Goal: Task Accomplishment & Management: Manage account settings

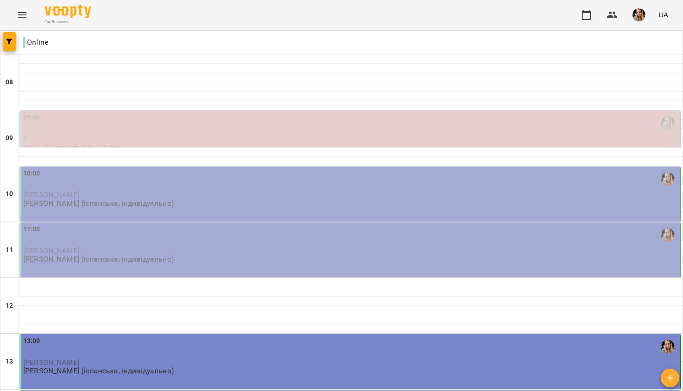
scroll to position [2, 0]
click at [100, 191] on p "[PERSON_NAME]" at bounding box center [351, 195] width 656 height 8
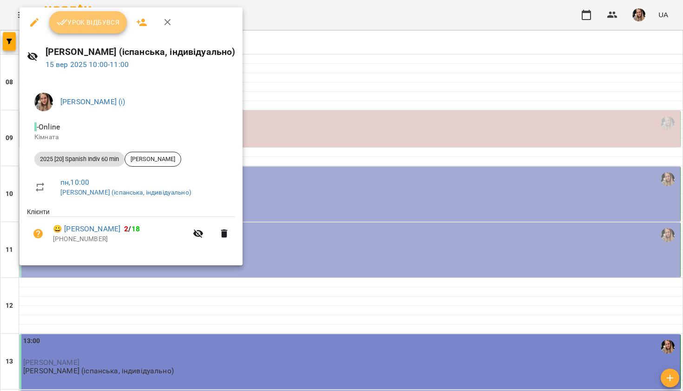
click at [84, 27] on span "Урок відбувся" at bounding box center [88, 22] width 63 height 11
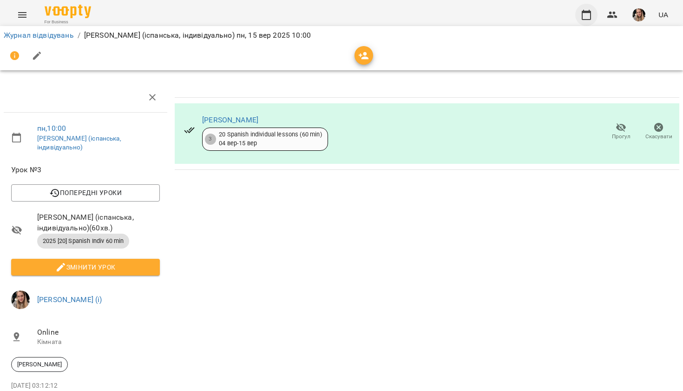
click at [586, 17] on icon "button" at bounding box center [586, 14] width 11 height 11
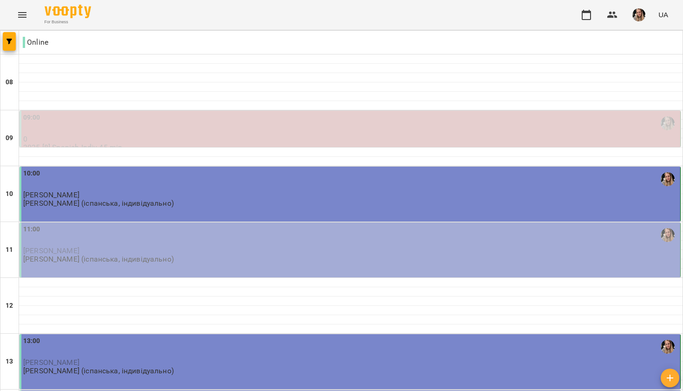
click at [107, 246] on div "11:00" at bounding box center [351, 235] width 656 height 22
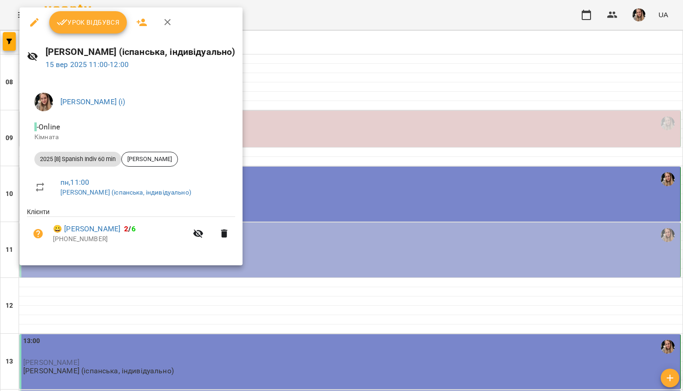
drag, startPoint x: 83, startPoint y: 24, endPoint x: 97, endPoint y: 24, distance: 13.9
click at [83, 24] on span "Урок відбувся" at bounding box center [88, 22] width 63 height 11
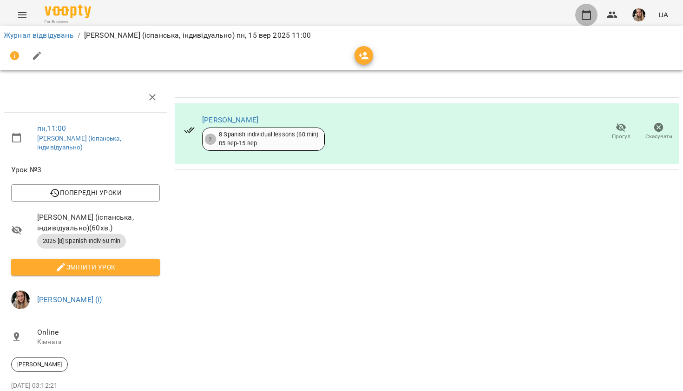
click at [590, 11] on icon "button" at bounding box center [586, 15] width 9 height 10
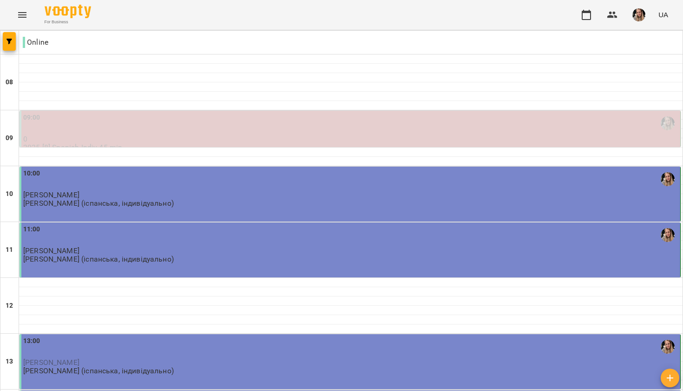
scroll to position [214, 0]
click at [196, 336] on div "13:00 [PERSON_NAME] [PERSON_NAME] (іспанська, індивідуально)" at bounding box center [351, 356] width 656 height 40
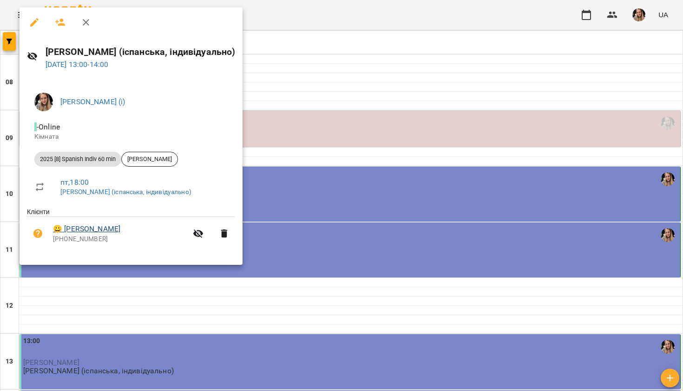
click at [108, 232] on link "😀 [PERSON_NAME]" at bounding box center [86, 228] width 67 height 11
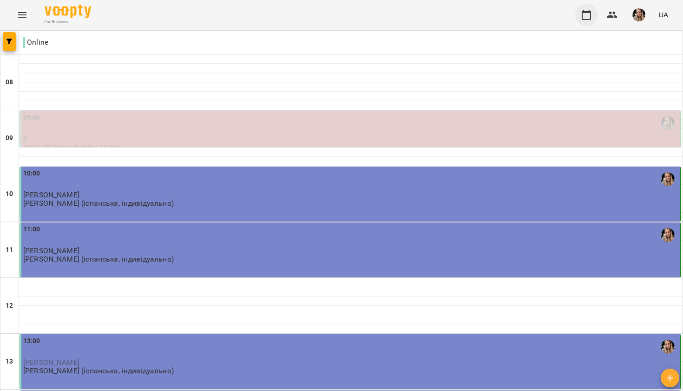
click at [591, 15] on icon "button" at bounding box center [586, 14] width 11 height 11
click at [642, 19] on img "button" at bounding box center [639, 14] width 13 height 13
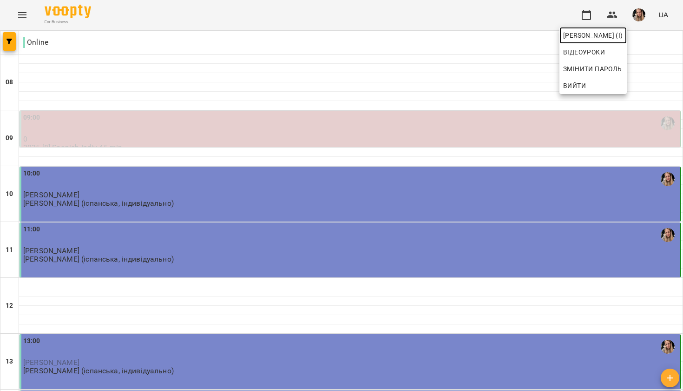
click at [597, 33] on span "[PERSON_NAME] (і)" at bounding box center [594, 35] width 60 height 11
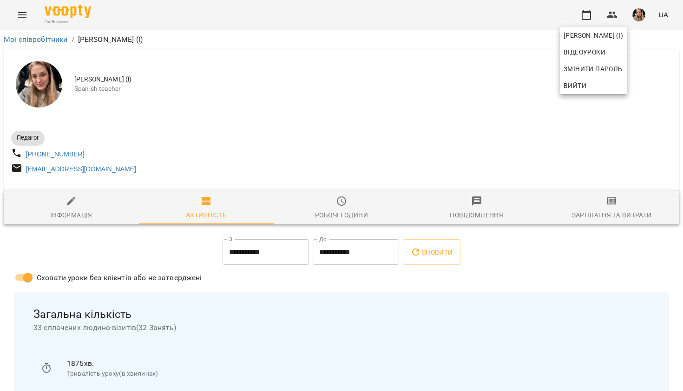
click at [433, 84] on div at bounding box center [341, 195] width 683 height 391
click at [590, 18] on icon "button" at bounding box center [586, 14] width 11 height 11
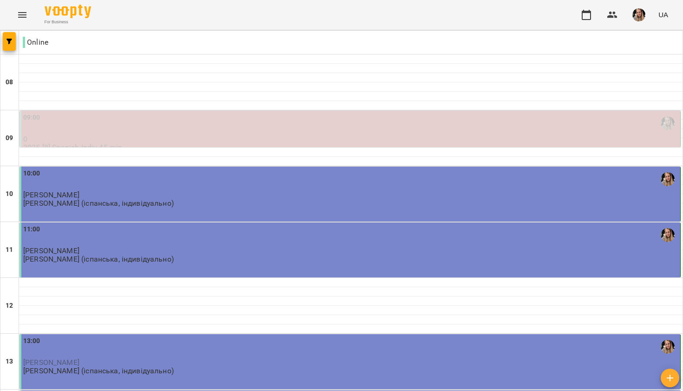
scroll to position [211, 0]
